Goal: Transaction & Acquisition: Subscribe to service/newsletter

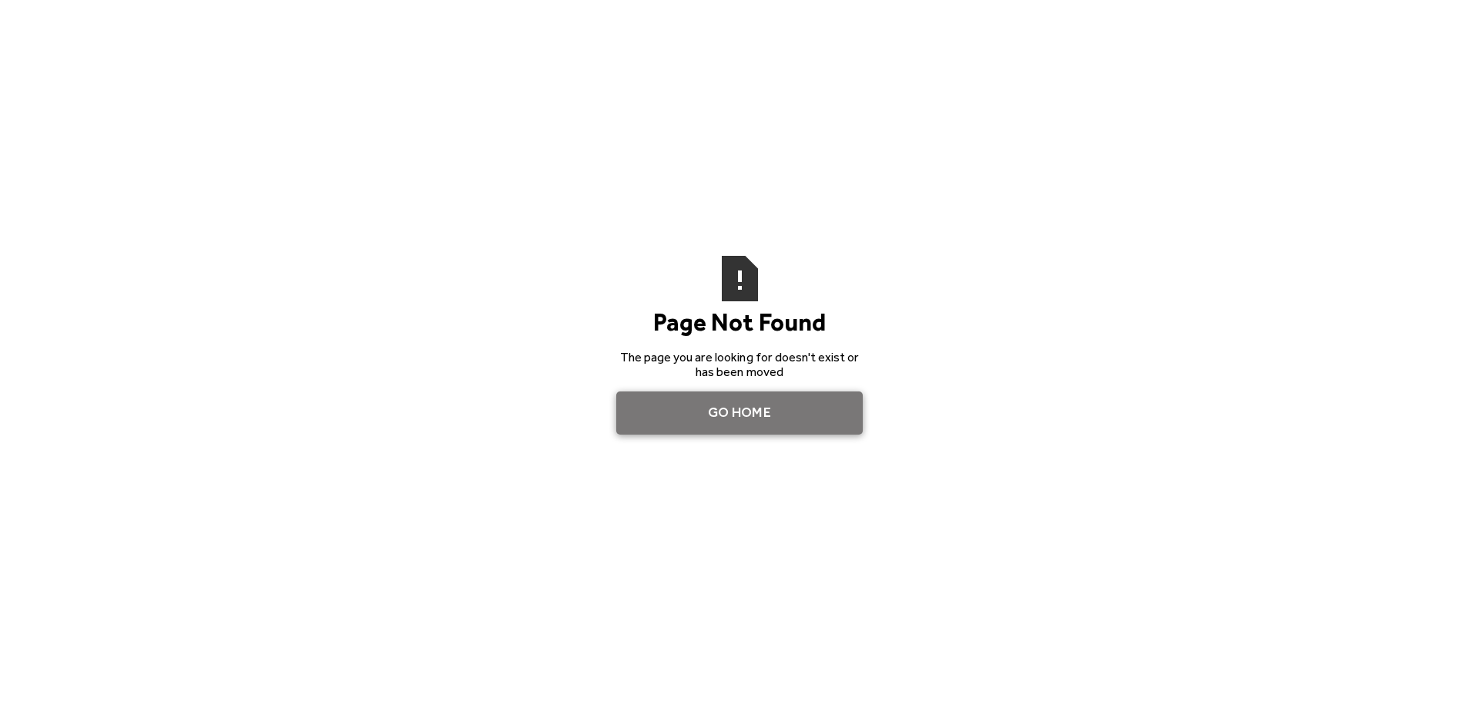
click at [715, 415] on link "Go Home" at bounding box center [739, 412] width 247 height 43
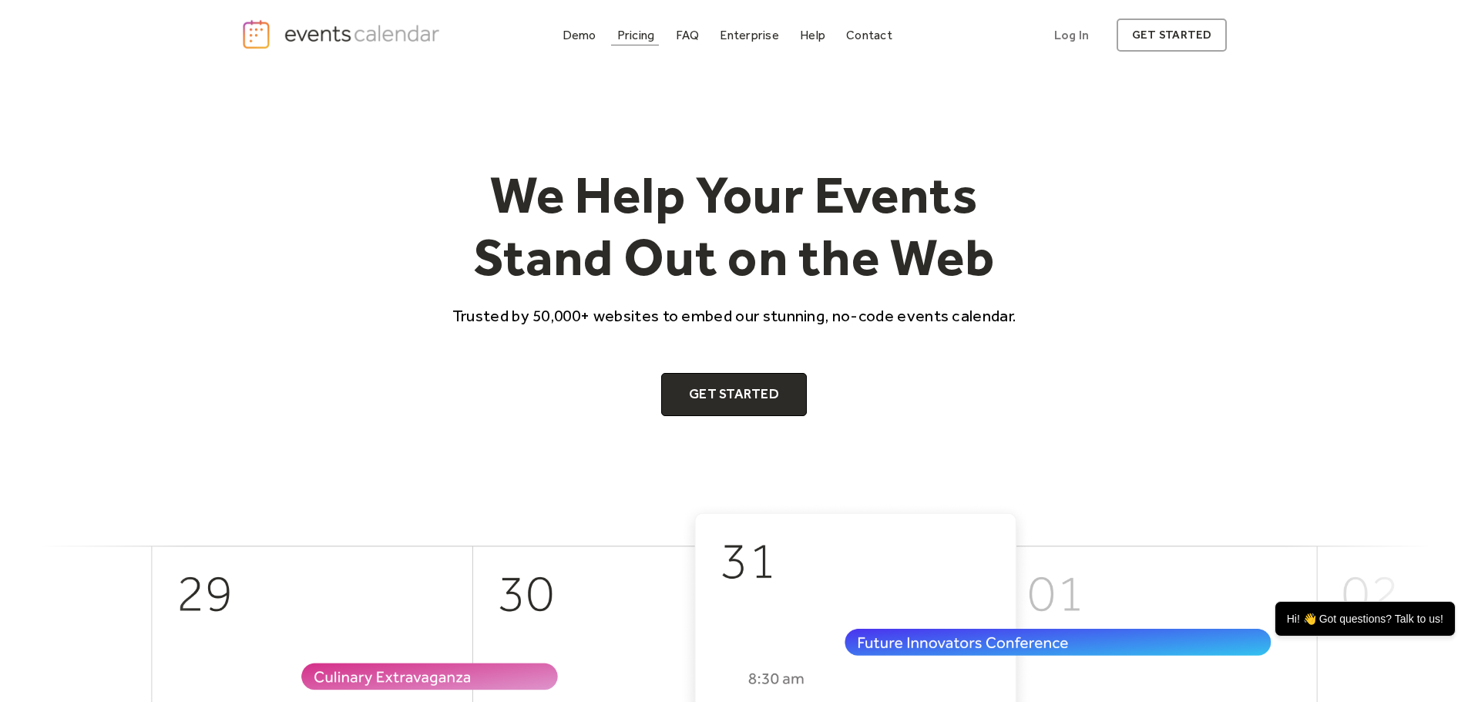
click at [633, 32] on div "Pricing" at bounding box center [636, 35] width 38 height 8
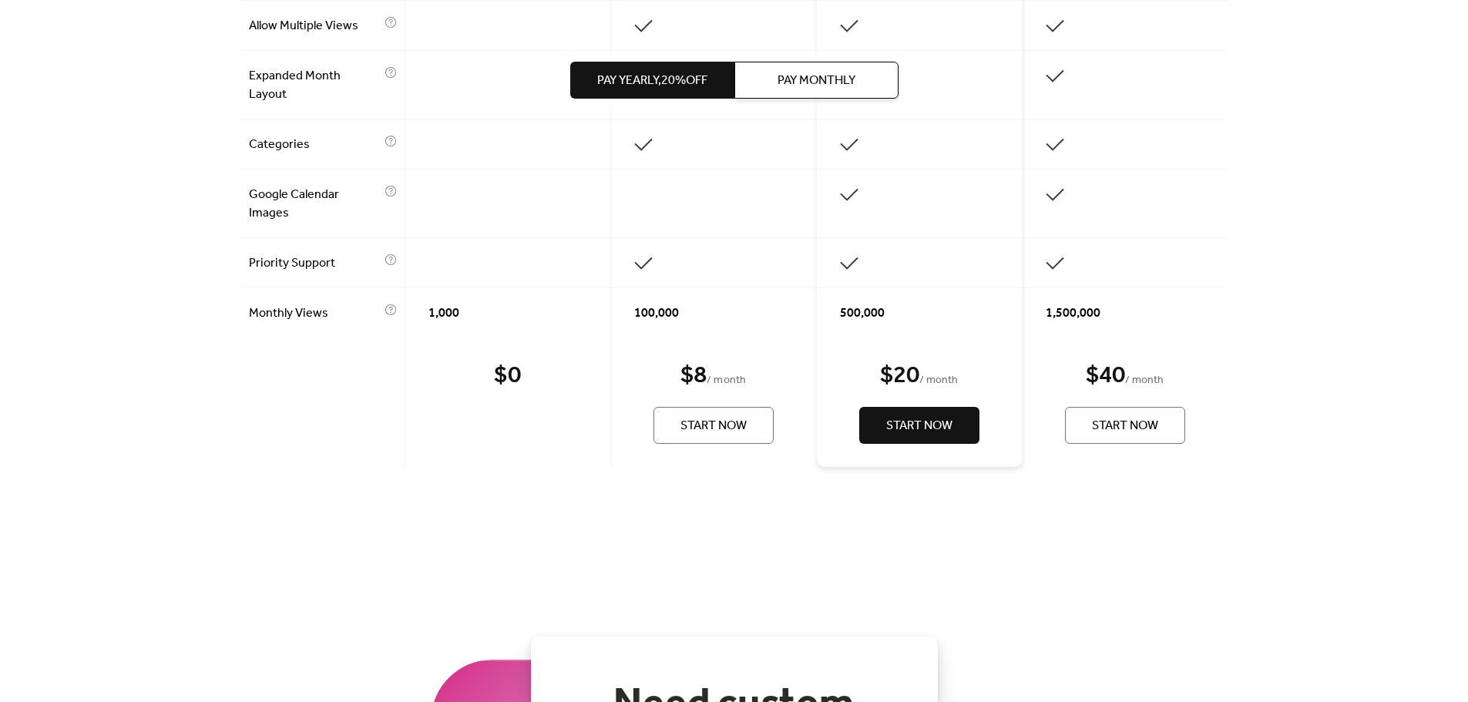
scroll to position [1305, 0]
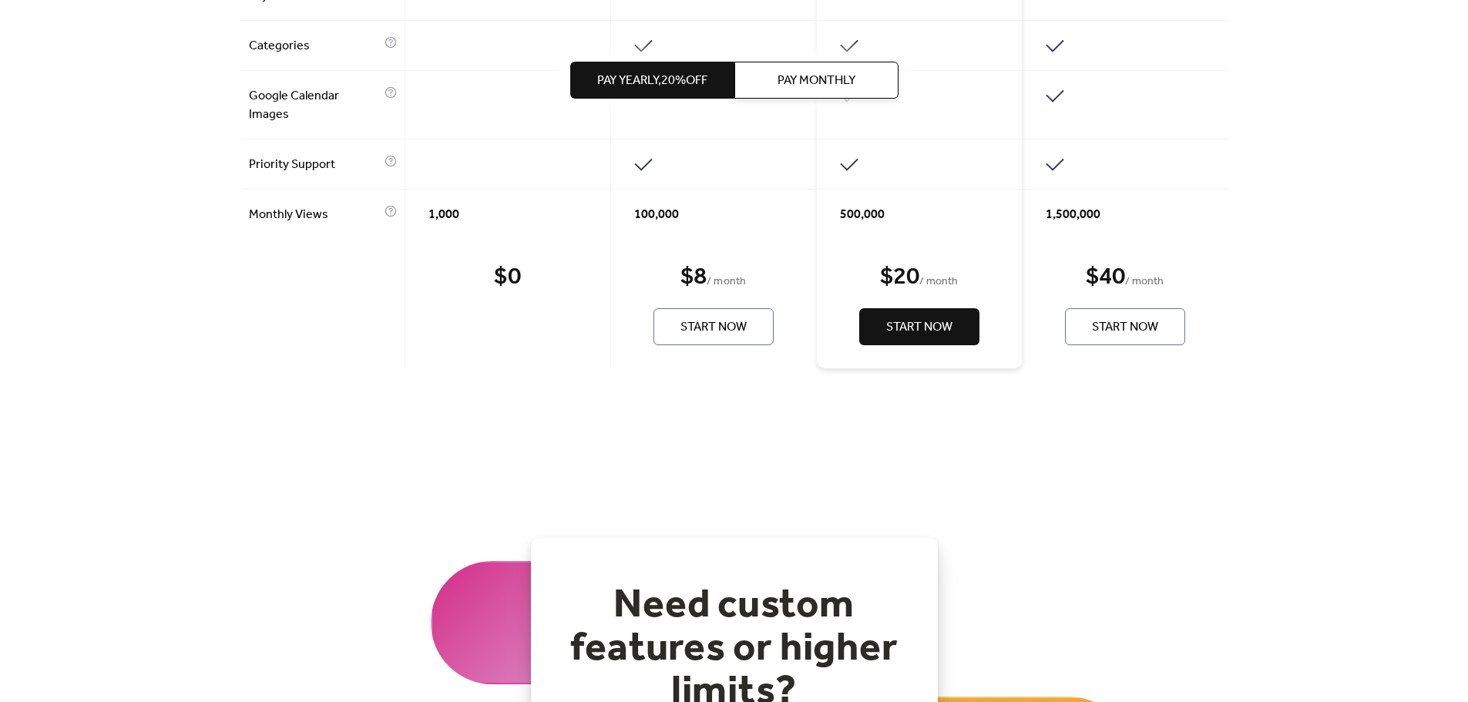
click at [1142, 332] on span "Start Now" at bounding box center [1125, 327] width 66 height 18
